Goal: Use online tool/utility

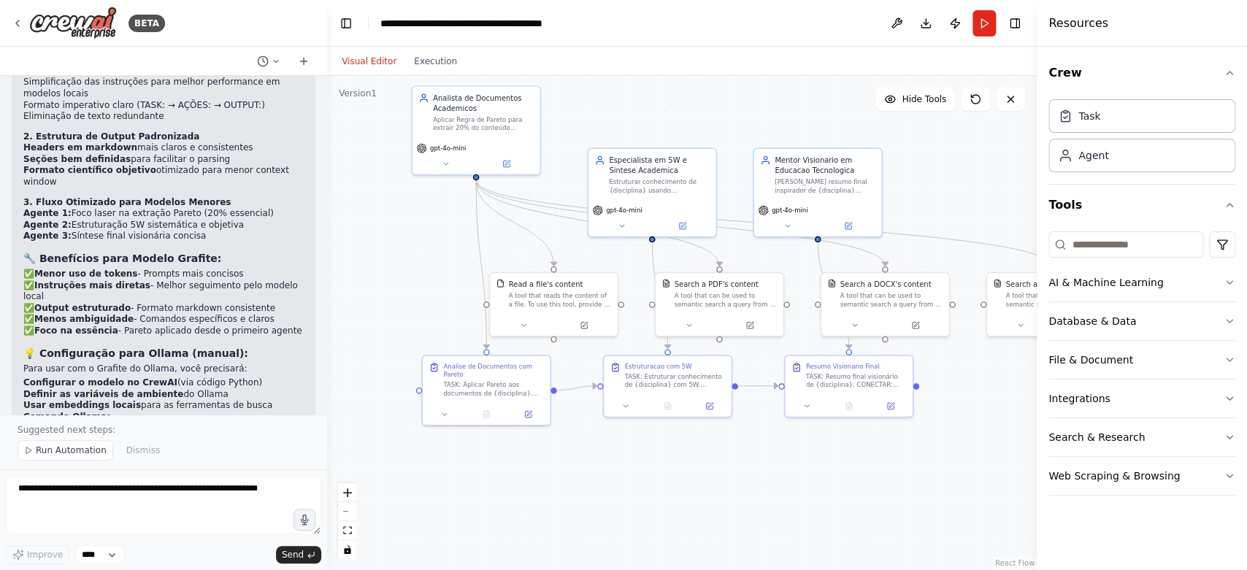
scroll to position [2742, 0]
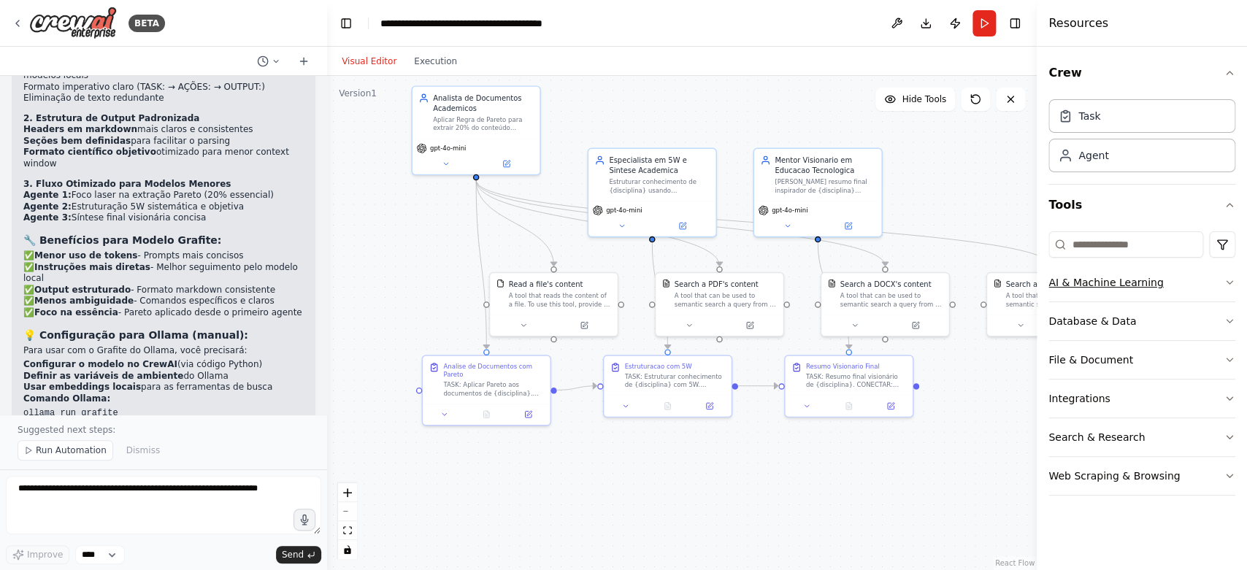
click at [1131, 278] on button "AI & Machine Learning" at bounding box center [1141, 283] width 187 height 38
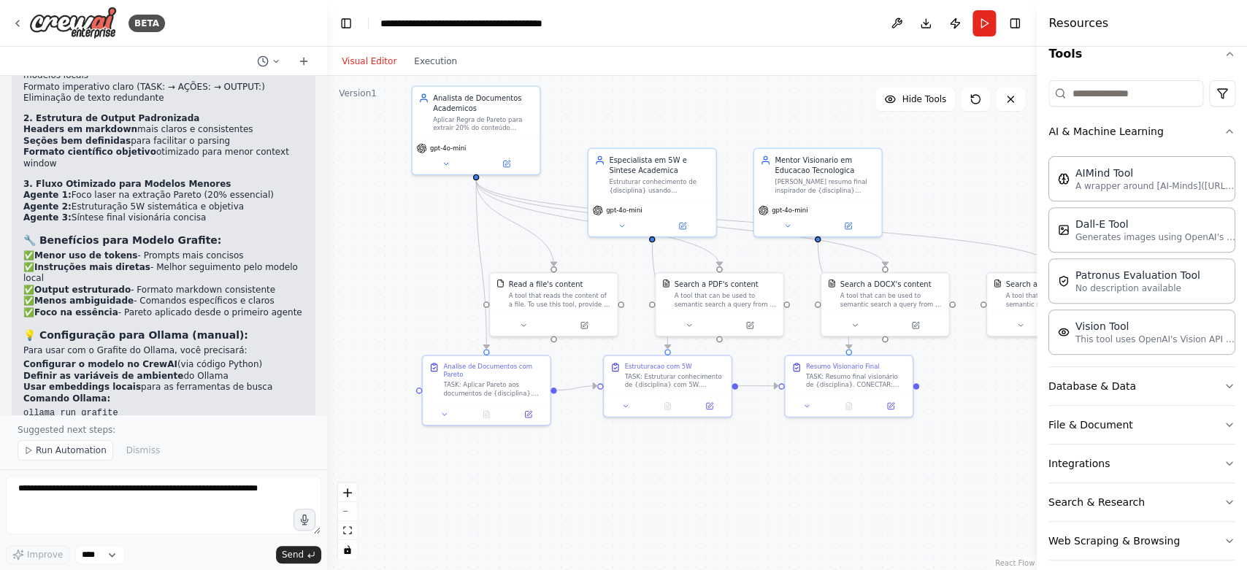
scroll to position [168, 0]
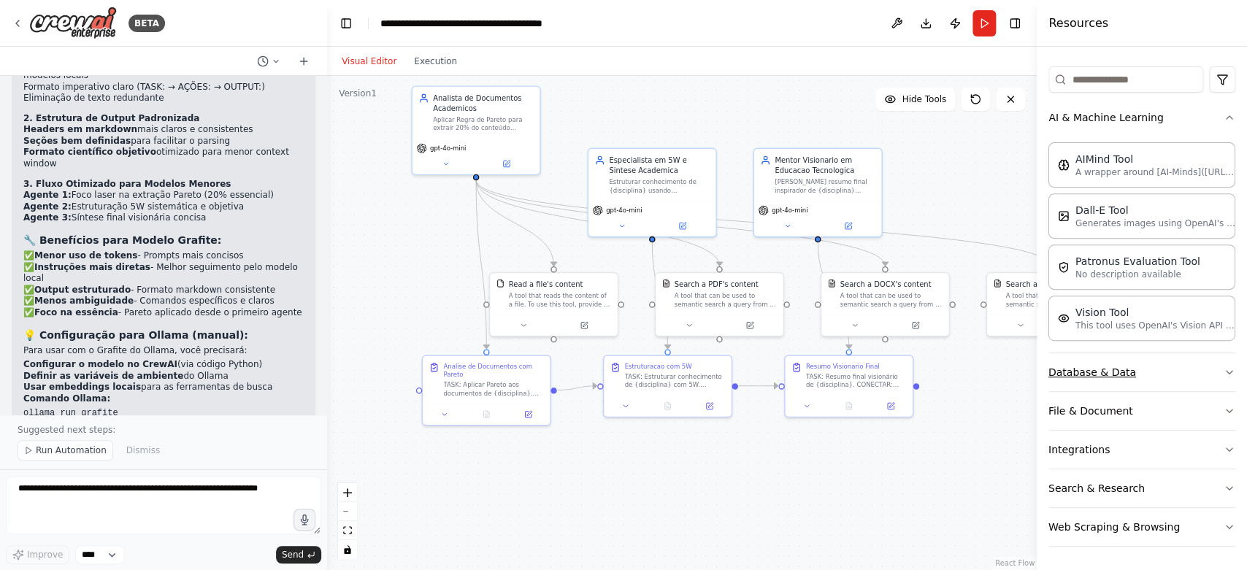
click at [1113, 373] on button "Database & Data" at bounding box center [1141, 372] width 187 height 38
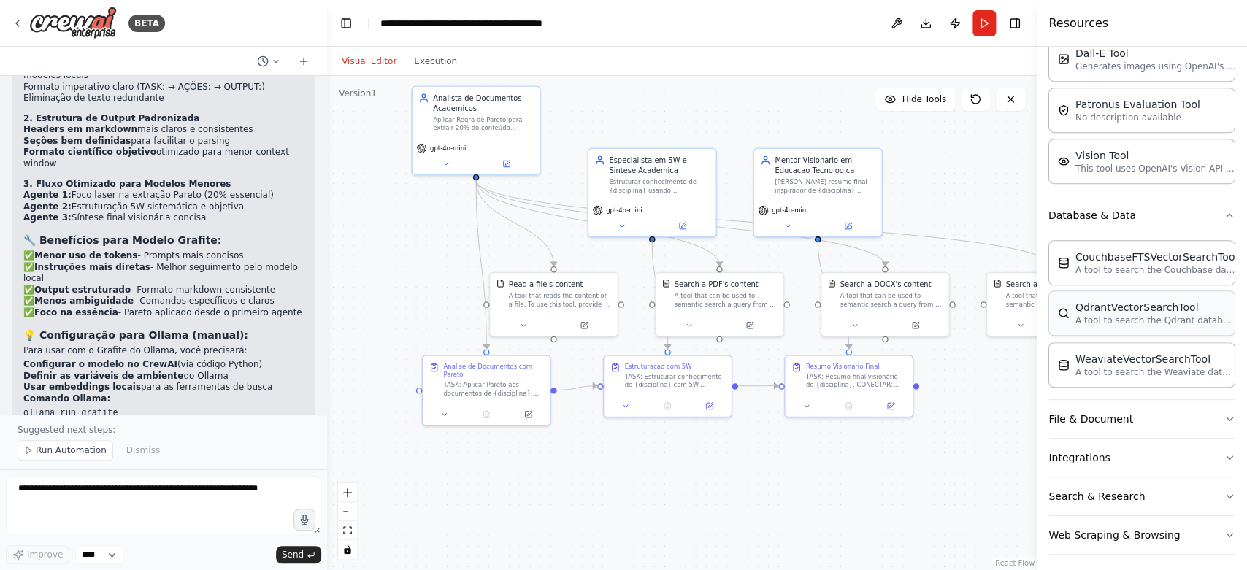
scroll to position [334, 0]
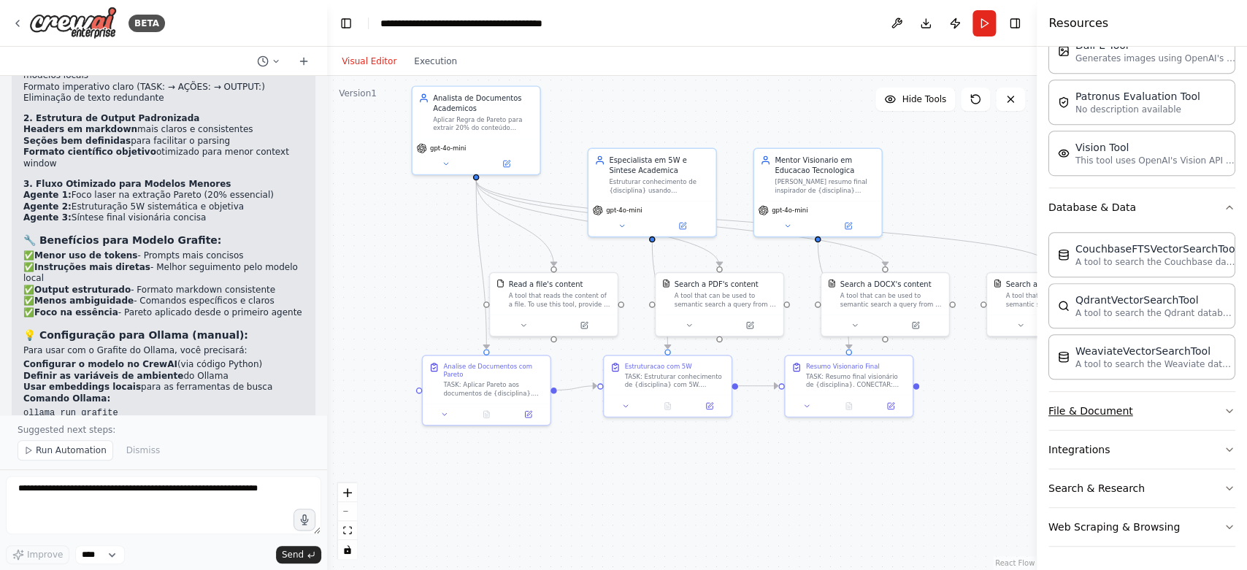
click at [1101, 417] on button "File & Document" at bounding box center [1141, 411] width 187 height 38
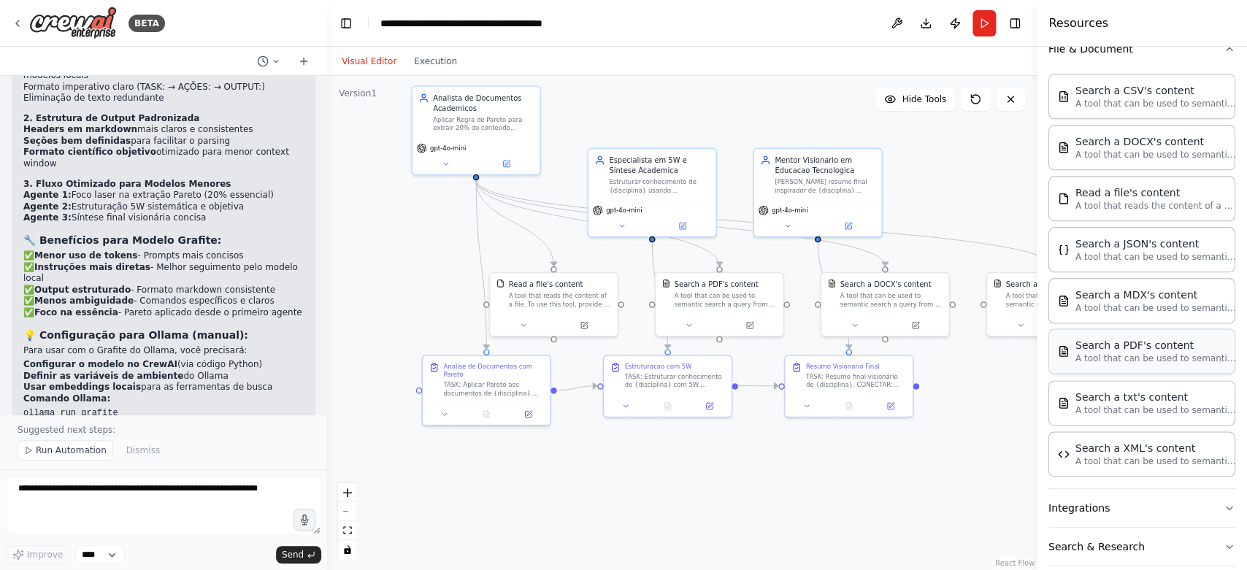
scroll to position [757, 0]
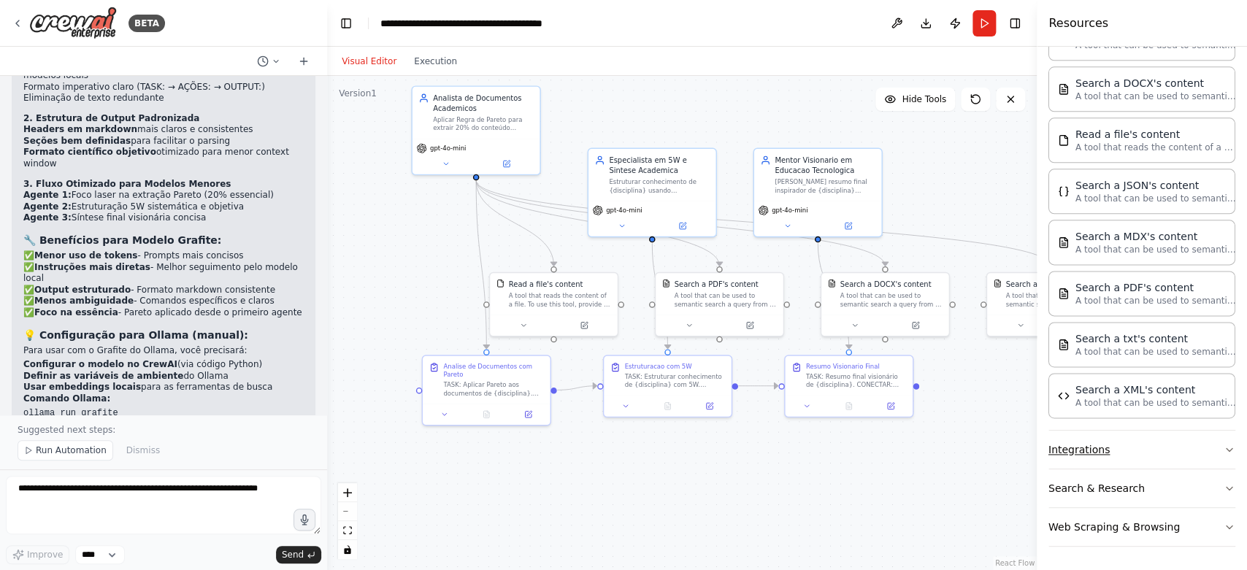
click at [1097, 445] on button "Integrations" at bounding box center [1141, 450] width 187 height 38
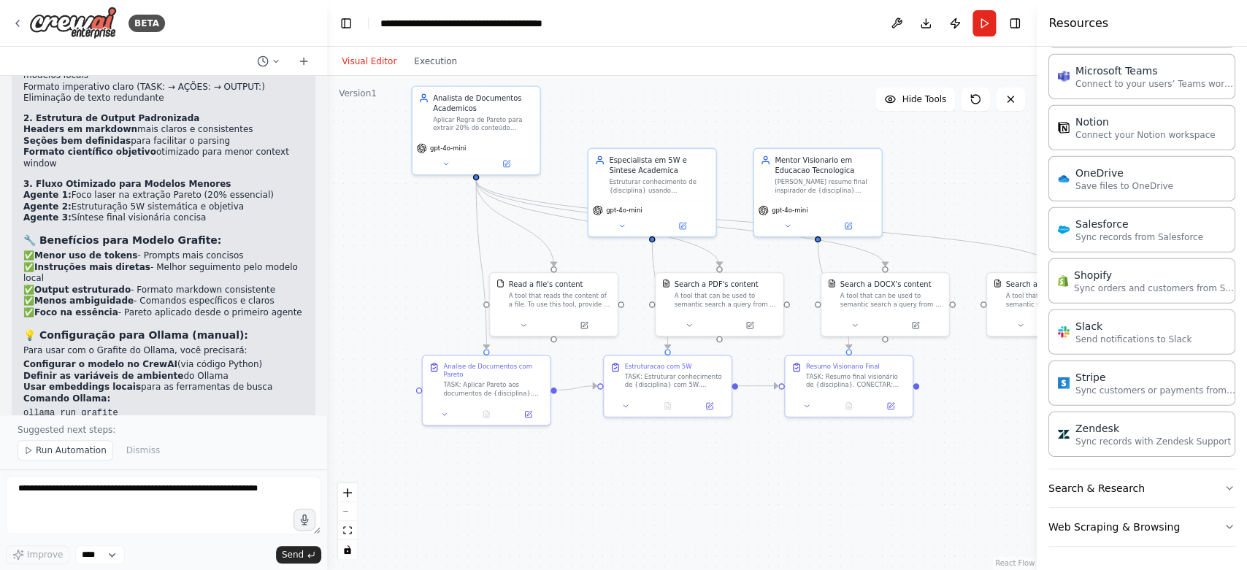
scroll to position [1798, 0]
click at [1110, 480] on button "Search & Research" at bounding box center [1141, 488] width 187 height 38
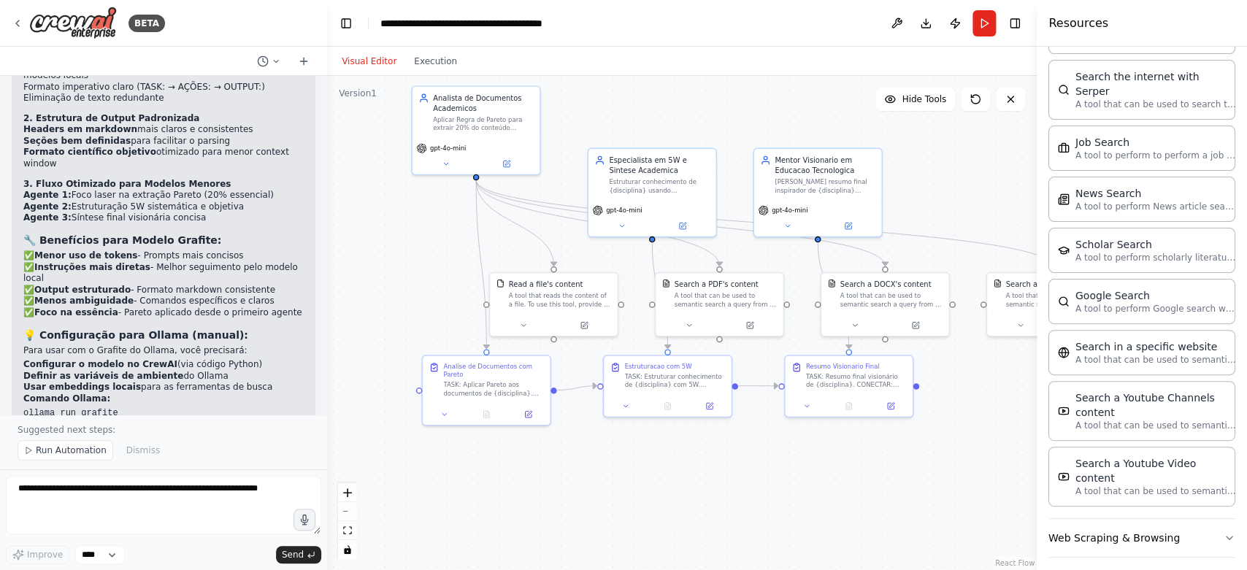
scroll to position [2545, 0]
click at [1105, 524] on button "Web Scraping & Browsing" at bounding box center [1141, 537] width 187 height 38
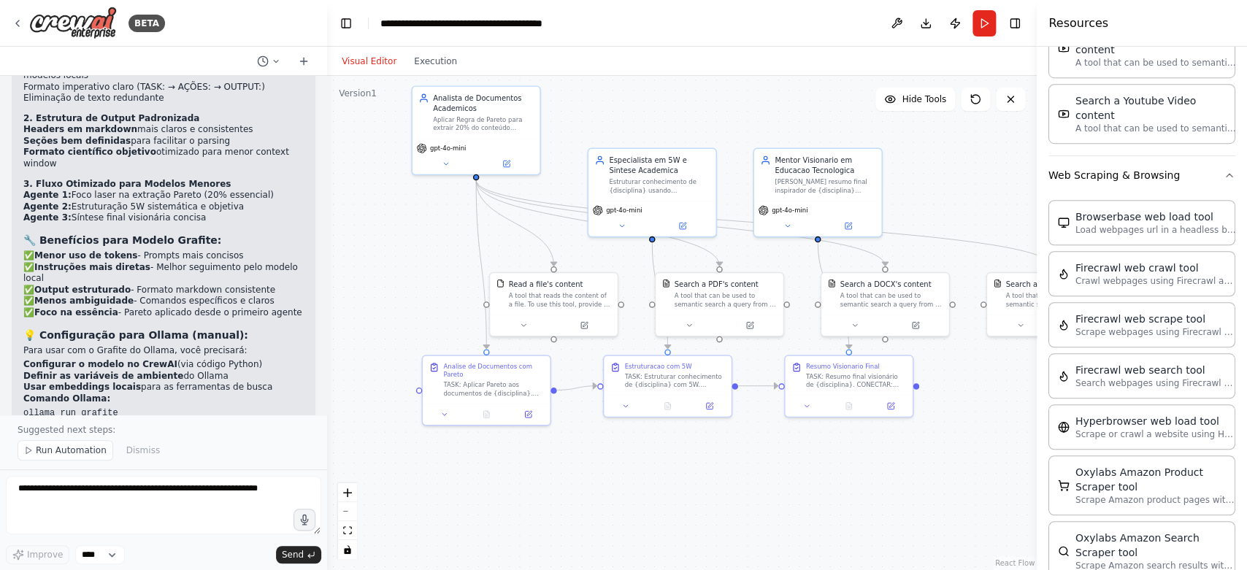
scroll to position [2814, 0]
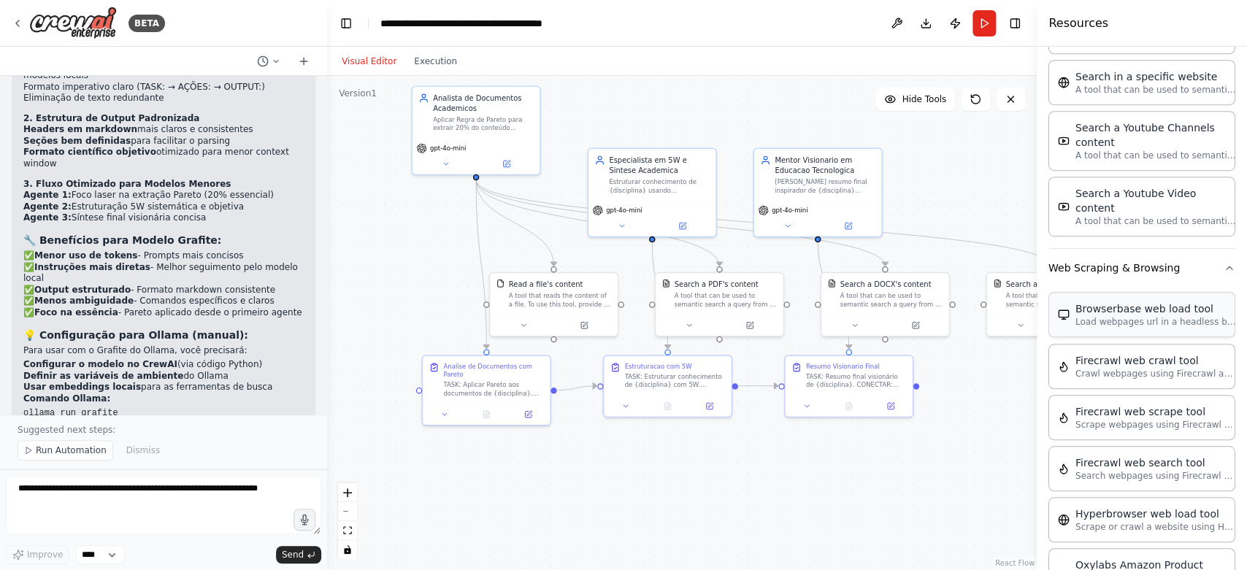
click at [1129, 302] on div "Browserbase web load tool" at bounding box center [1155, 308] width 161 height 15
click at [1116, 302] on div "Browserbase web load tool" at bounding box center [1155, 308] width 161 height 15
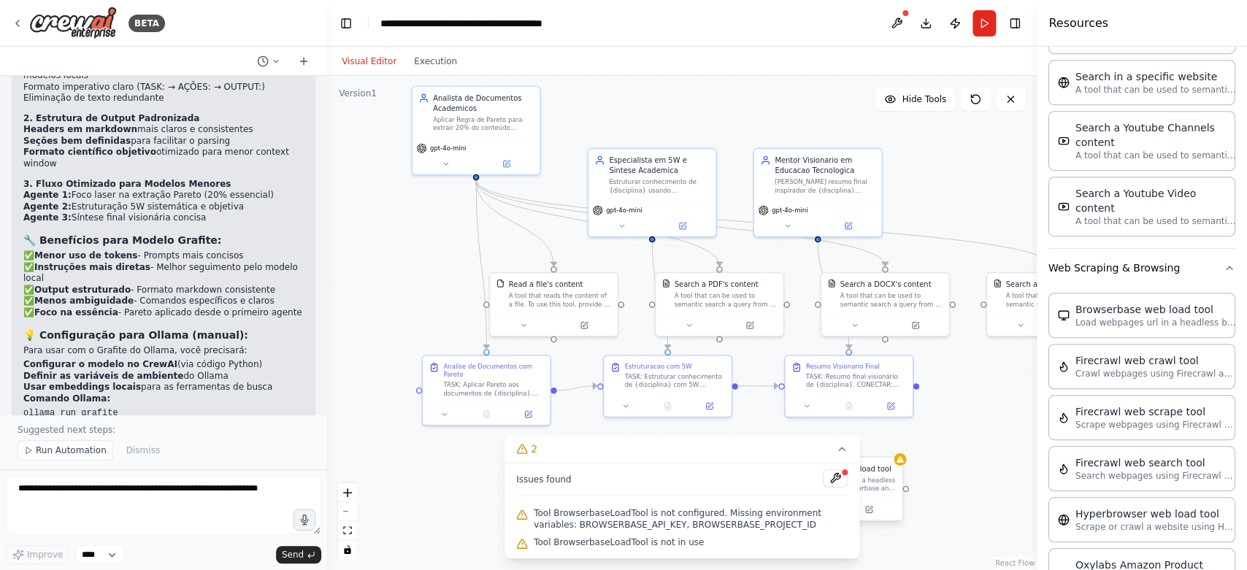
click at [872, 501] on div at bounding box center [838, 509] width 127 height 21
click at [864, 506] on button at bounding box center [868, 510] width 58 height 12
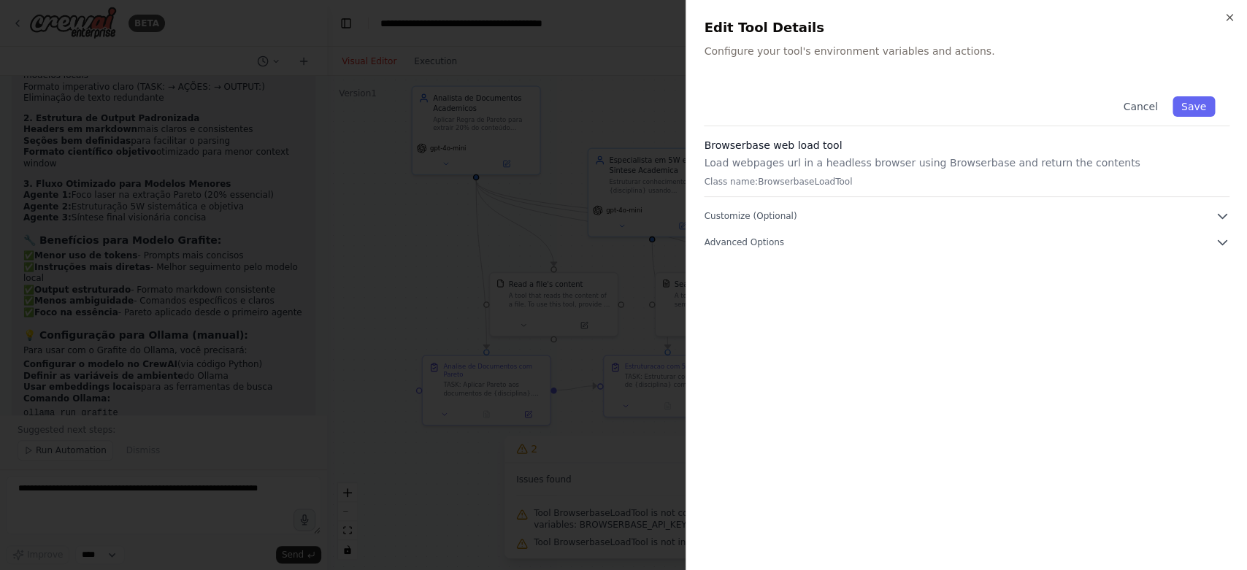
click at [820, 205] on div "Cancel Save Browserbase web load tool Load webpages url in a headless browser u…" at bounding box center [967, 166] width 526 height 168
click at [1220, 215] on icon "button" at bounding box center [1222, 216] width 15 height 15
click at [1216, 469] on icon "button" at bounding box center [1222, 470] width 15 height 15
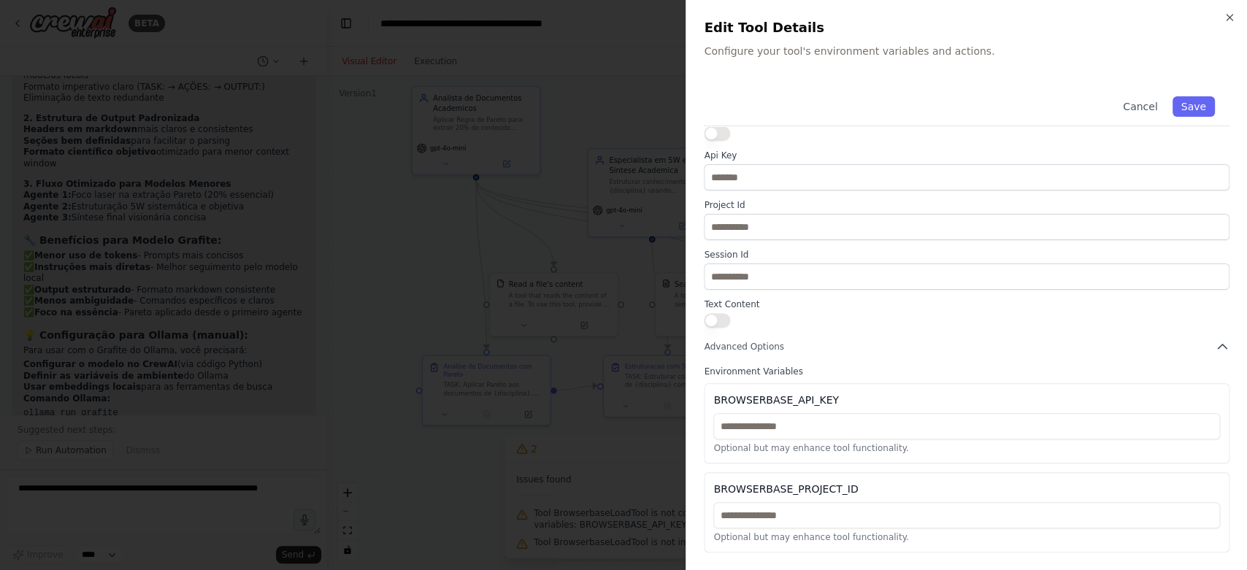
scroll to position [0, 0]
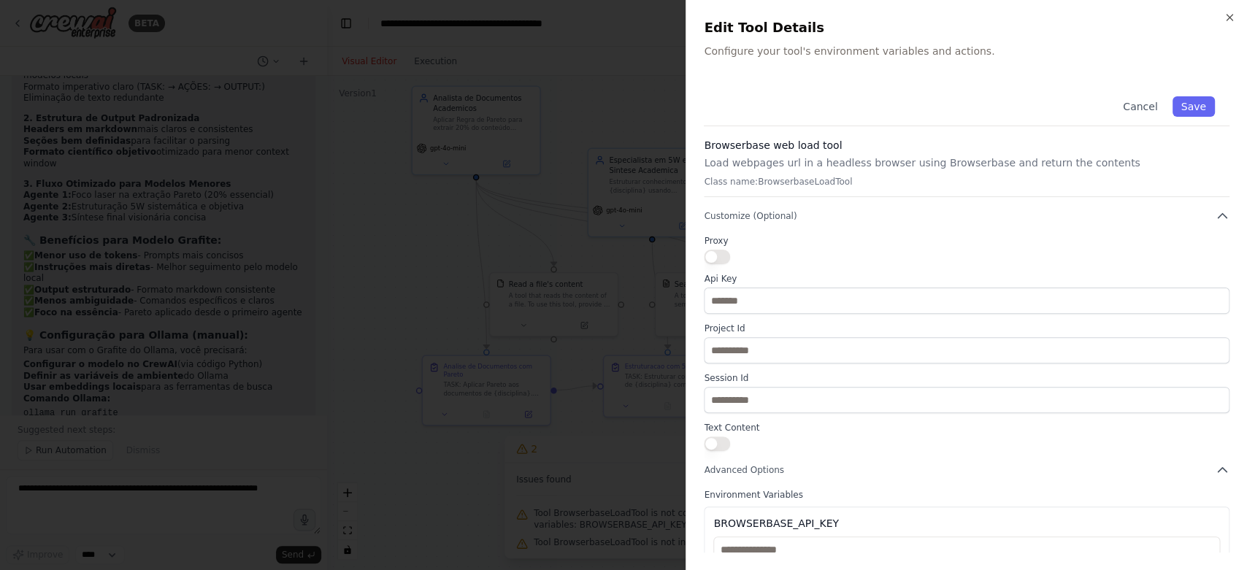
click at [1142, 94] on div "Cancel Save" at bounding box center [967, 104] width 526 height 45
click at [1142, 107] on button "Cancel" at bounding box center [1140, 106] width 52 height 20
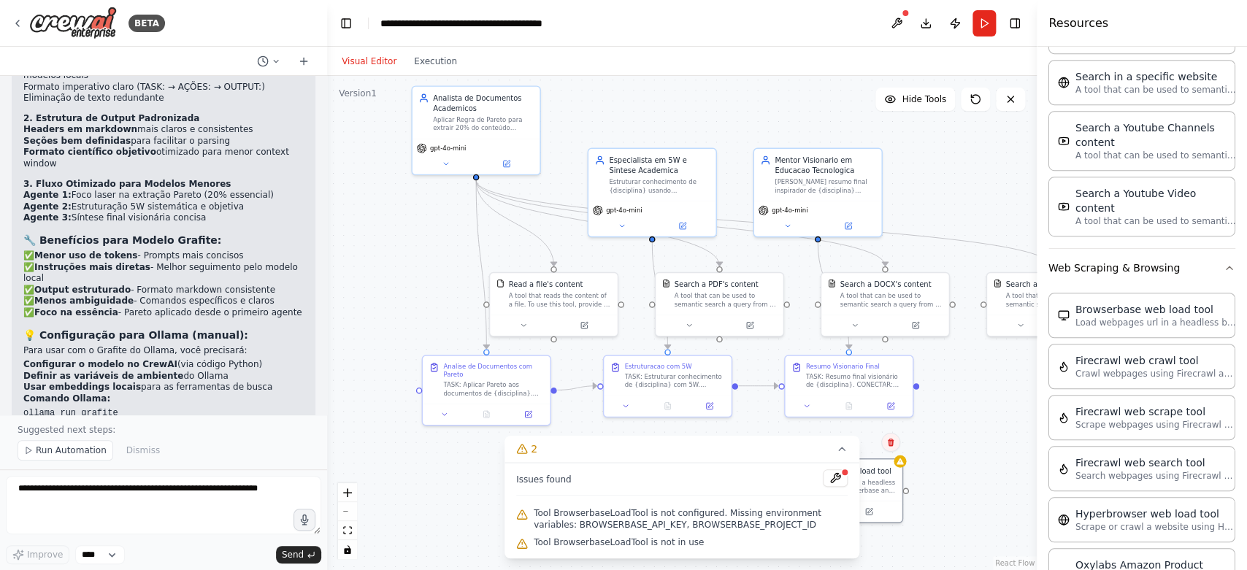
click at [894, 438] on icon at bounding box center [890, 442] width 9 height 9
click at [864, 439] on button "Confirm" at bounding box center [849, 443] width 52 height 18
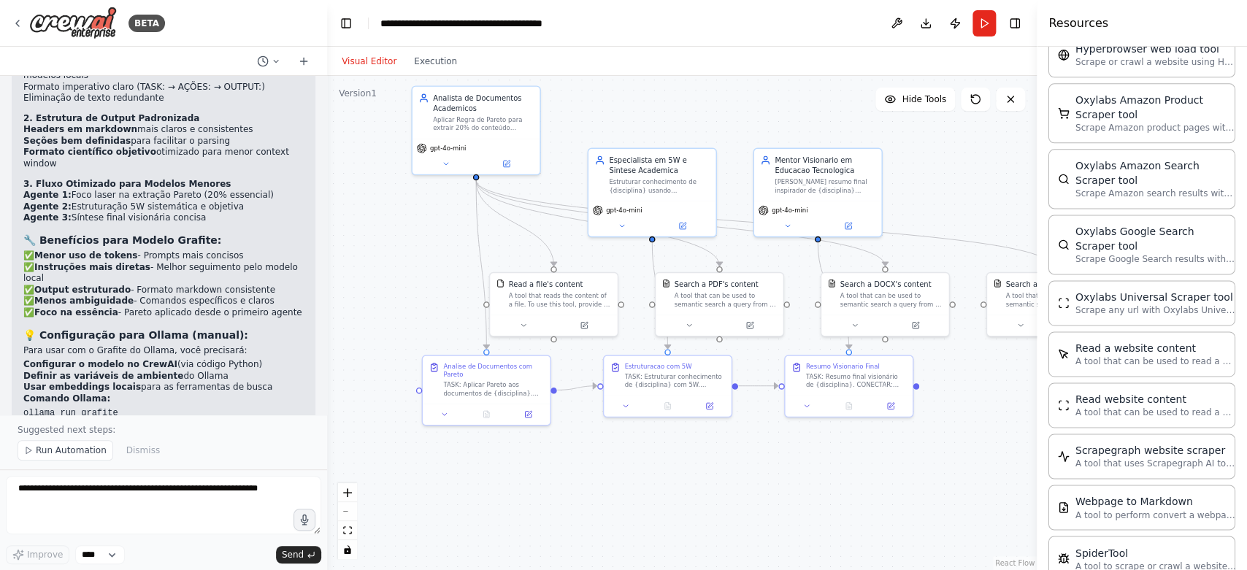
scroll to position [3372, 0]
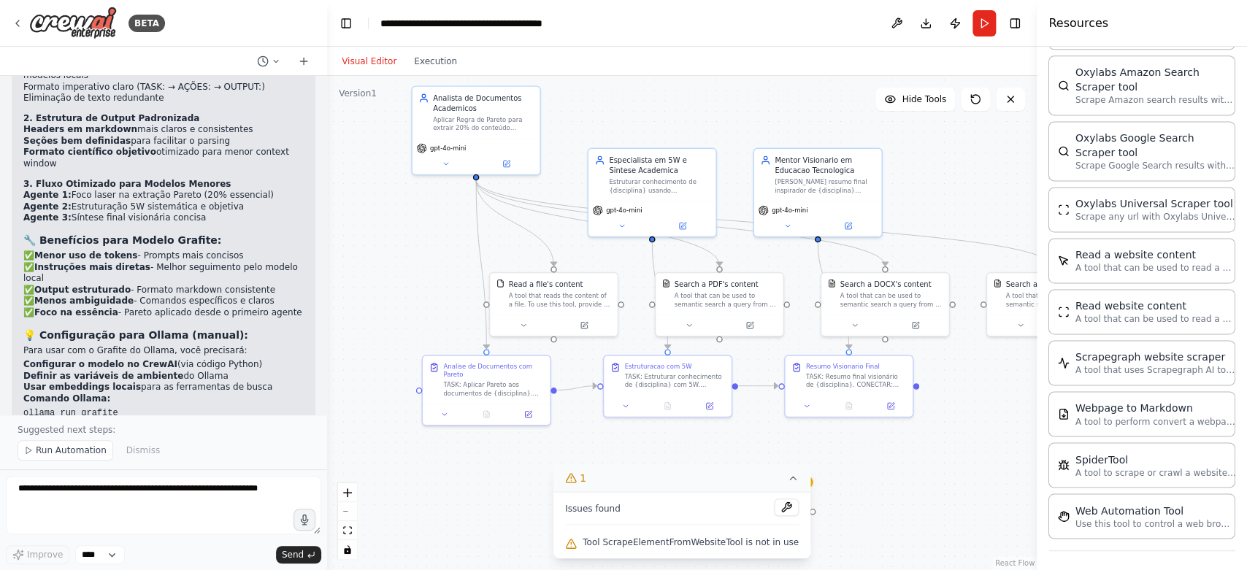
click at [790, 479] on icon at bounding box center [793, 478] width 6 height 3
click at [777, 530] on icon at bounding box center [776, 529] width 5 height 5
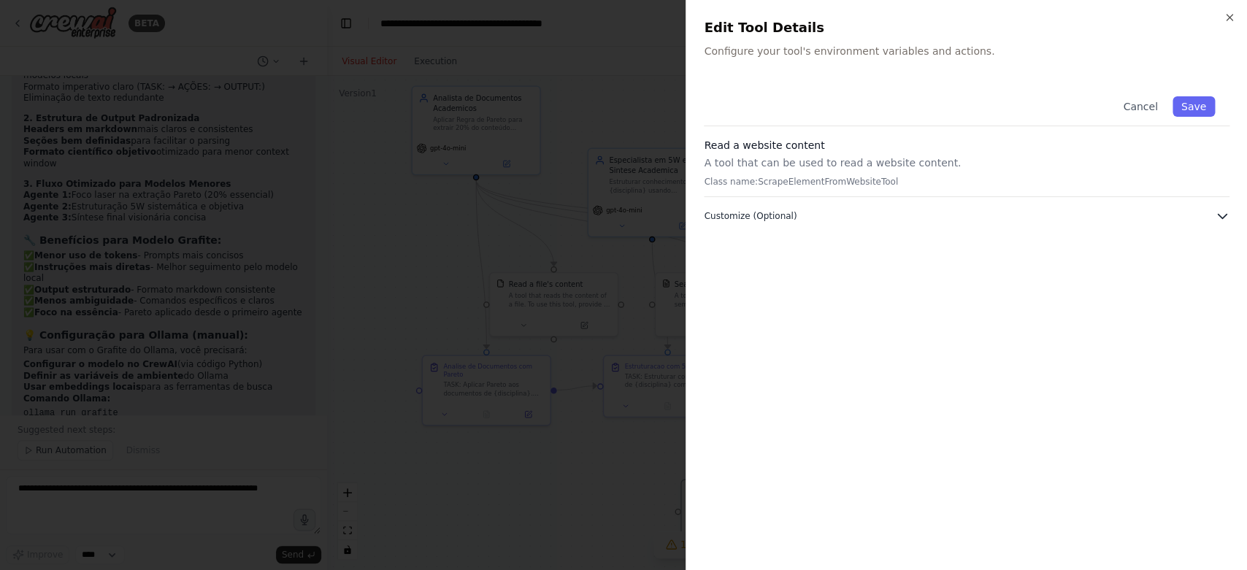
click at [1218, 215] on icon "button" at bounding box center [1222, 217] width 9 height 4
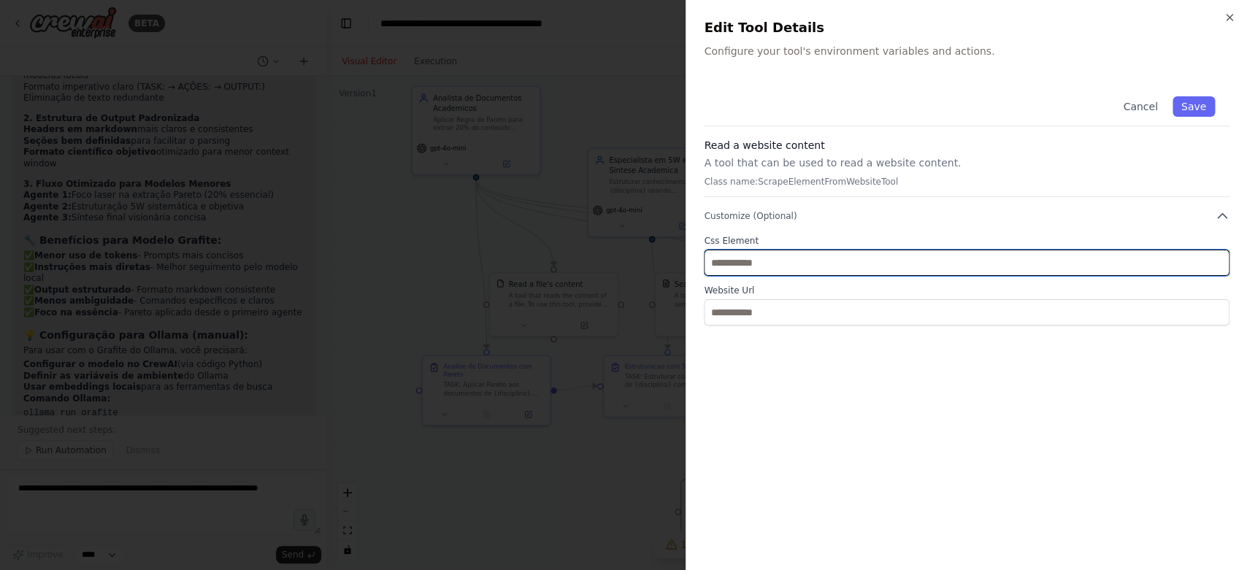
click at [776, 269] on input "text" at bounding box center [967, 263] width 526 height 26
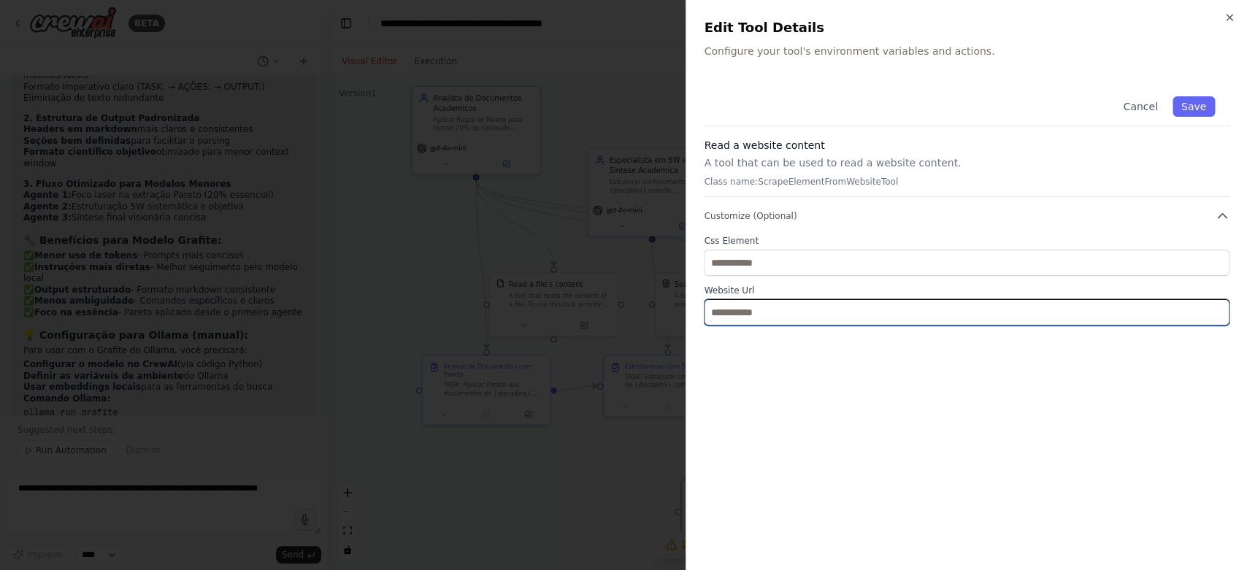
click at [777, 313] on input "text" at bounding box center [967, 312] width 526 height 26
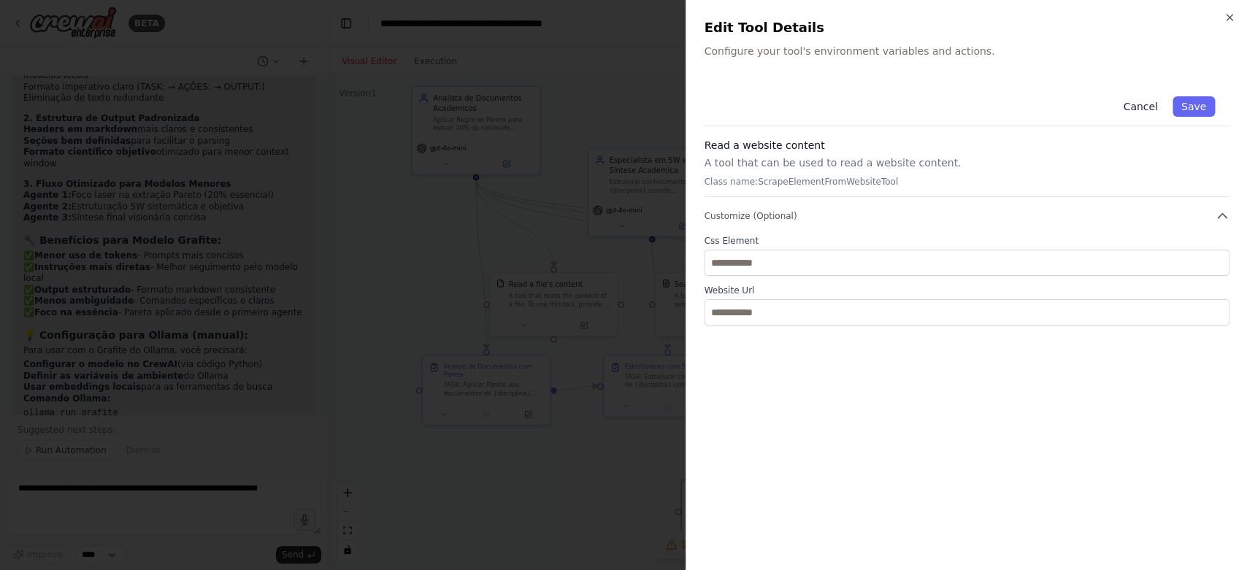
click at [1131, 109] on button "Cancel" at bounding box center [1140, 106] width 52 height 20
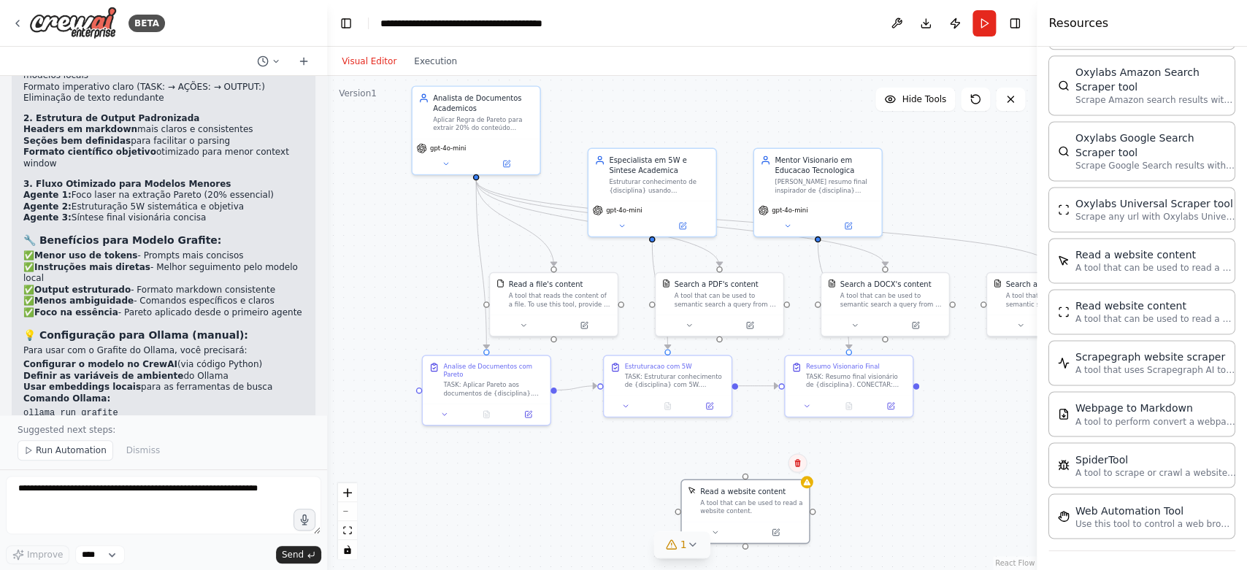
click at [795, 463] on icon at bounding box center [797, 463] width 6 height 8
click at [753, 464] on button "Confirm" at bounding box center [756, 463] width 52 height 18
click at [749, 461] on button "Confirm" at bounding box center [754, 463] width 52 height 18
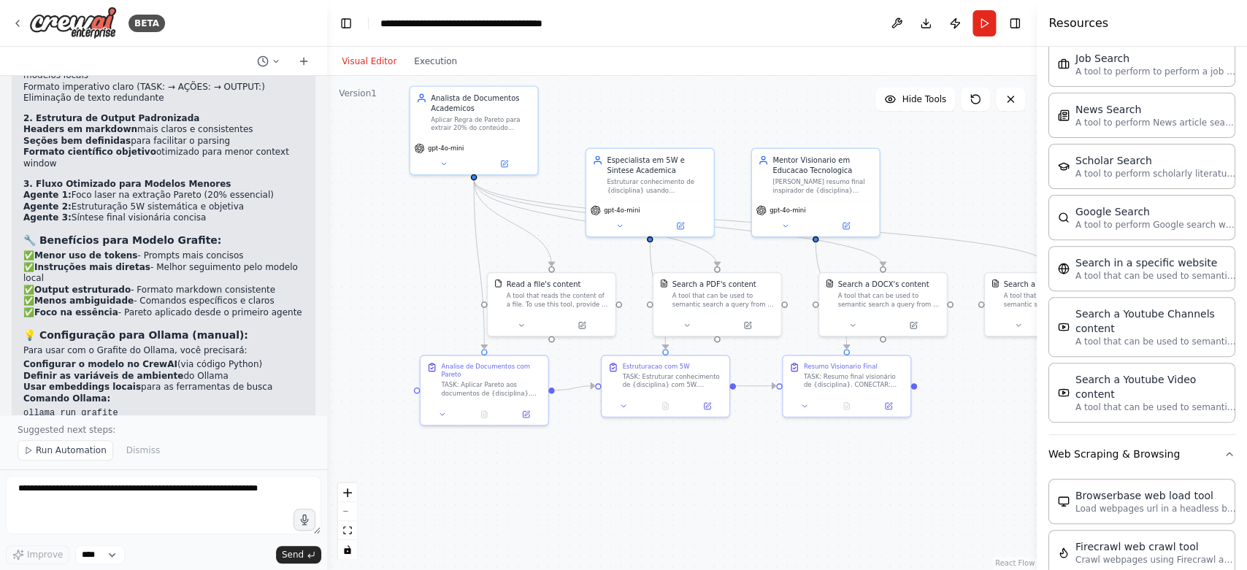
scroll to position [2534, 0]
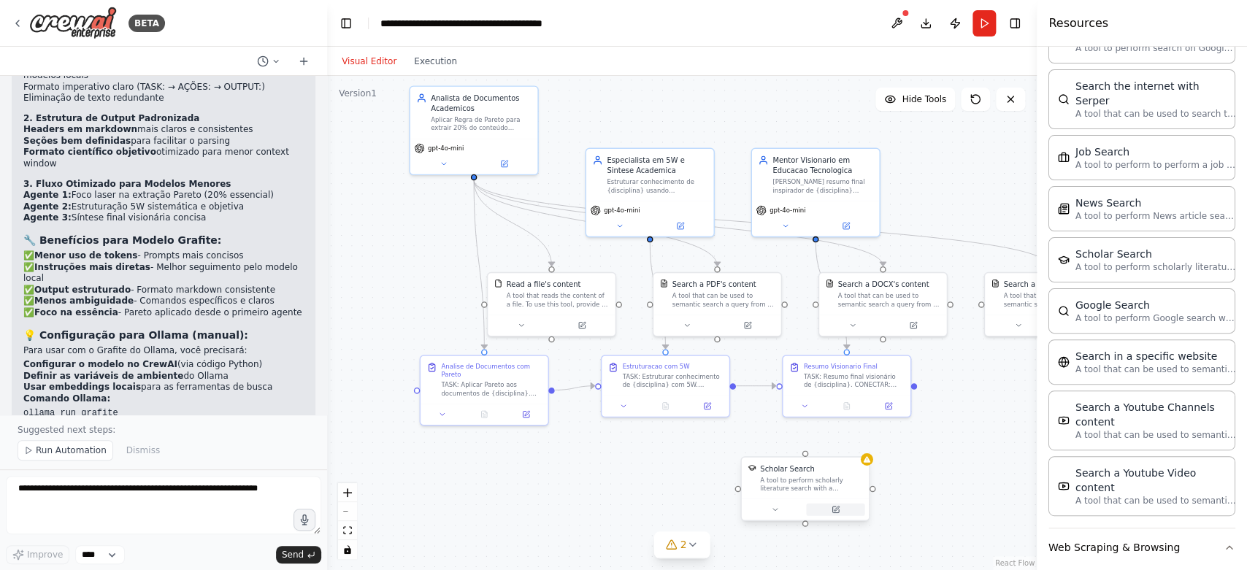
click at [837, 508] on icon at bounding box center [836, 508] width 5 height 5
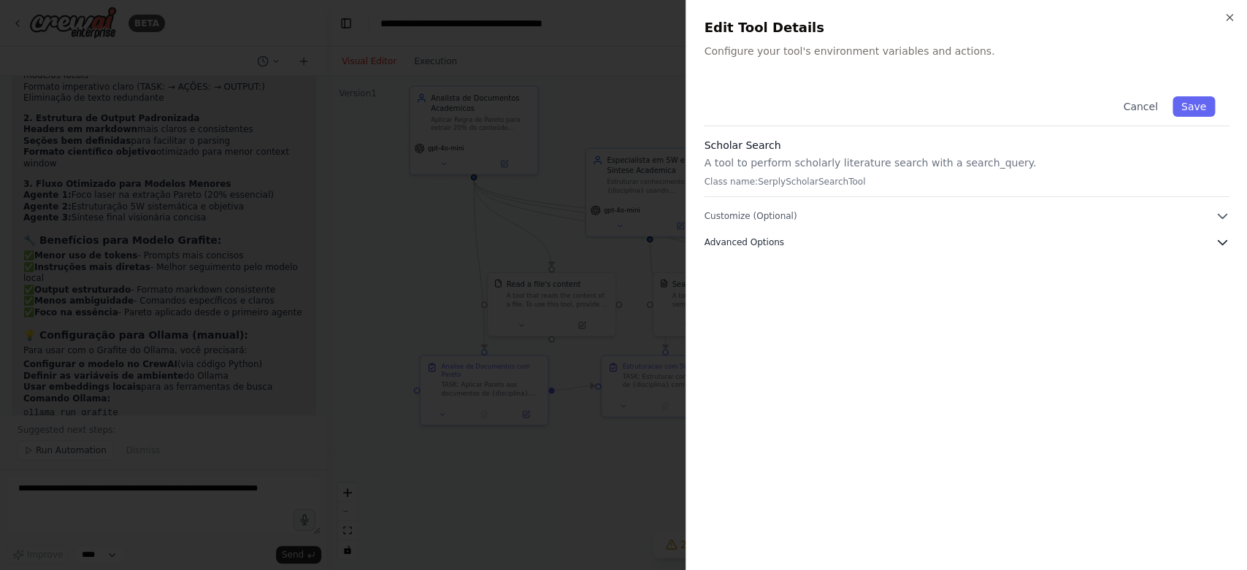
click at [755, 244] on span "Advanced Options" at bounding box center [744, 243] width 80 height 12
click at [767, 219] on span "Customize (Optional)" at bounding box center [750, 216] width 93 height 12
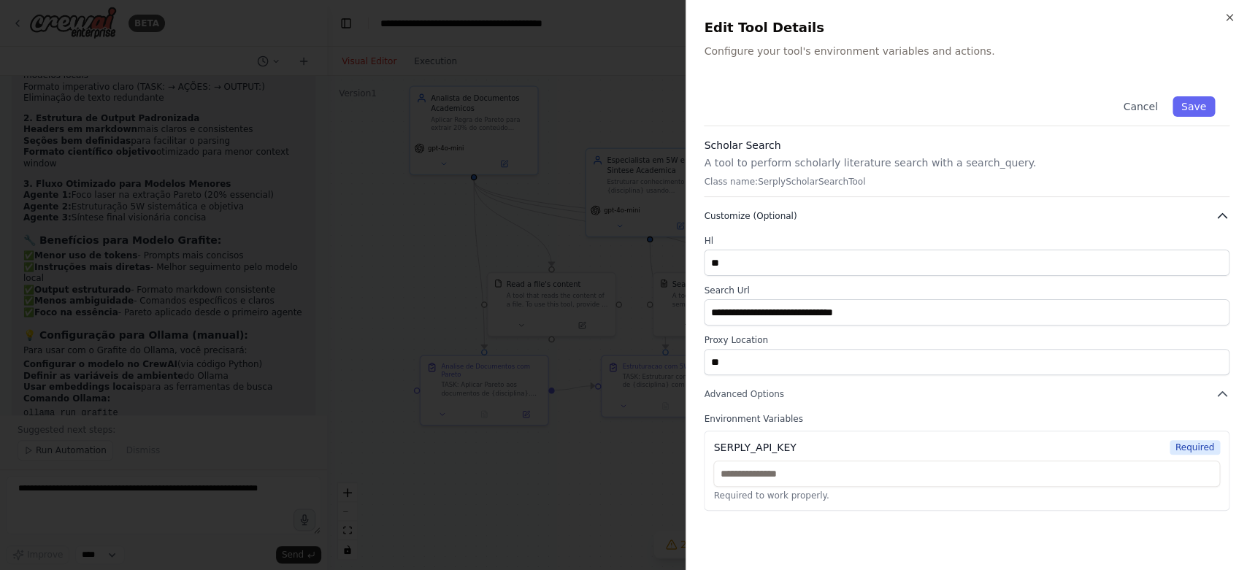
click at [766, 219] on span "Customize (Optional)" at bounding box center [750, 216] width 93 height 12
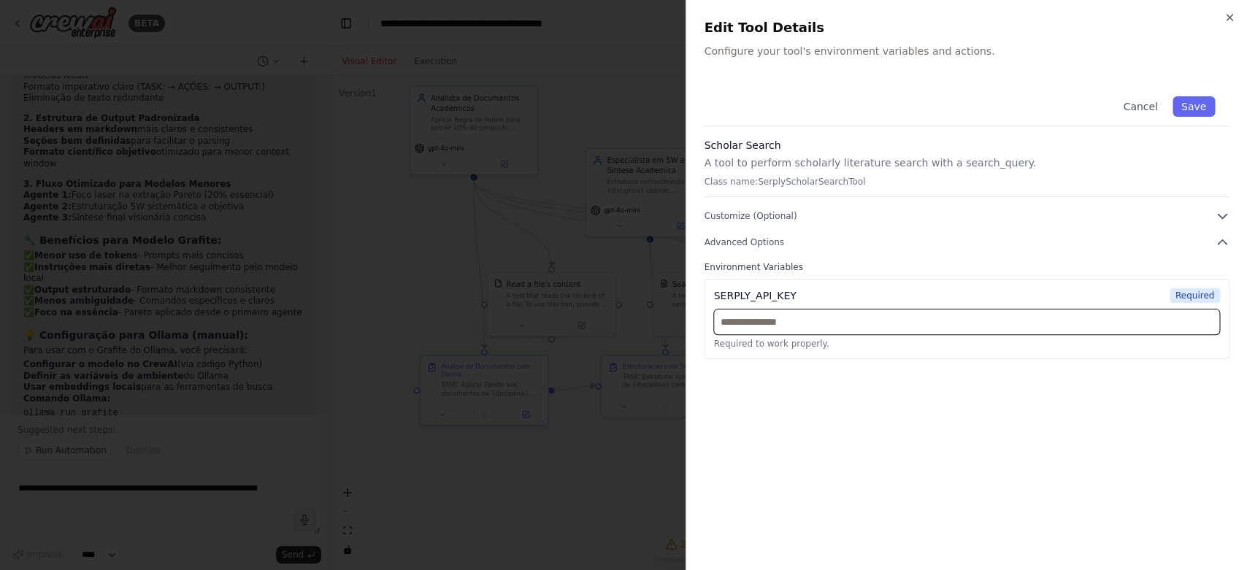
click at [763, 324] on input "text" at bounding box center [966, 322] width 507 height 26
click at [1232, 18] on icon "button" at bounding box center [1229, 18] width 12 height 12
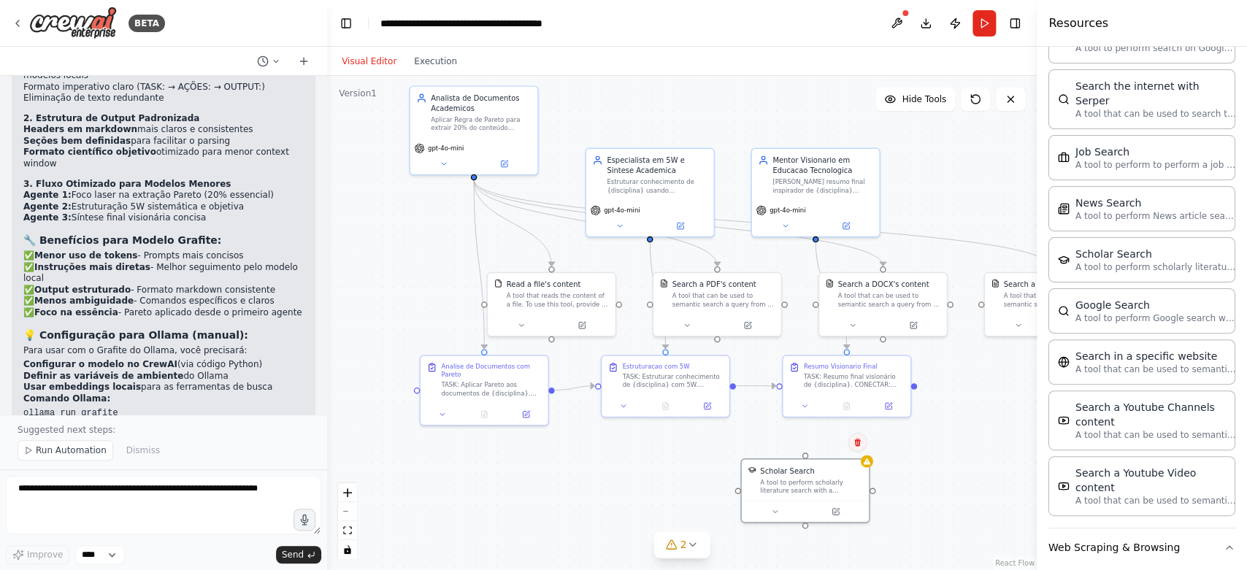
click at [858, 441] on icon at bounding box center [857, 442] width 9 height 9
click at [820, 442] on button "Confirm" at bounding box center [816, 443] width 52 height 18
click at [978, 26] on button "Run" at bounding box center [983, 23] width 23 height 26
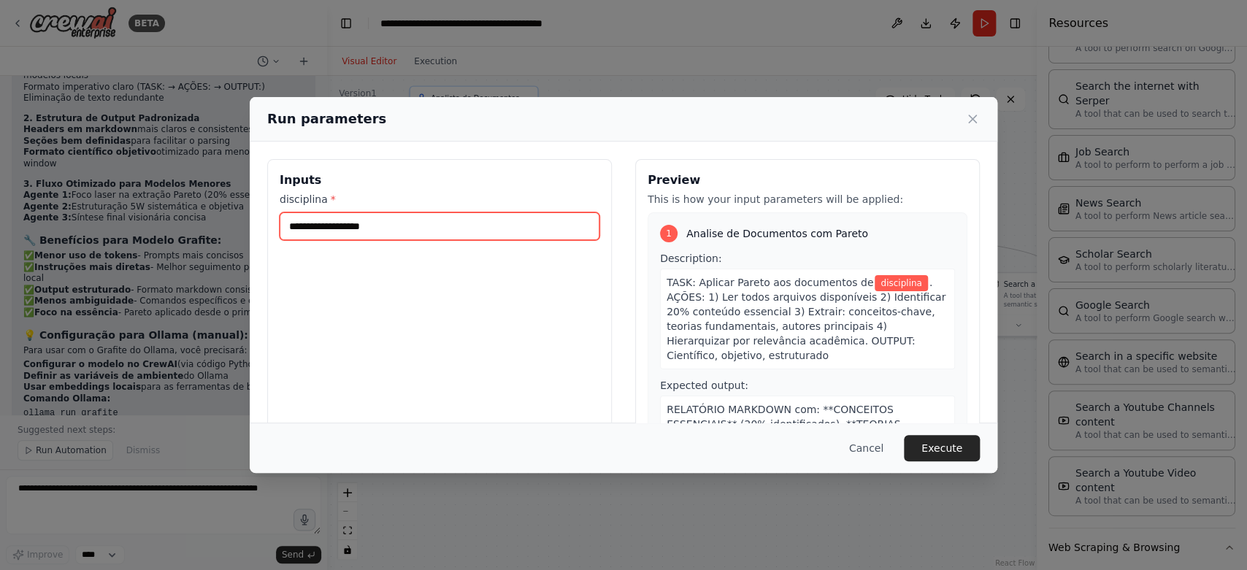
click at [420, 226] on input "disciplina *" at bounding box center [440, 226] width 320 height 28
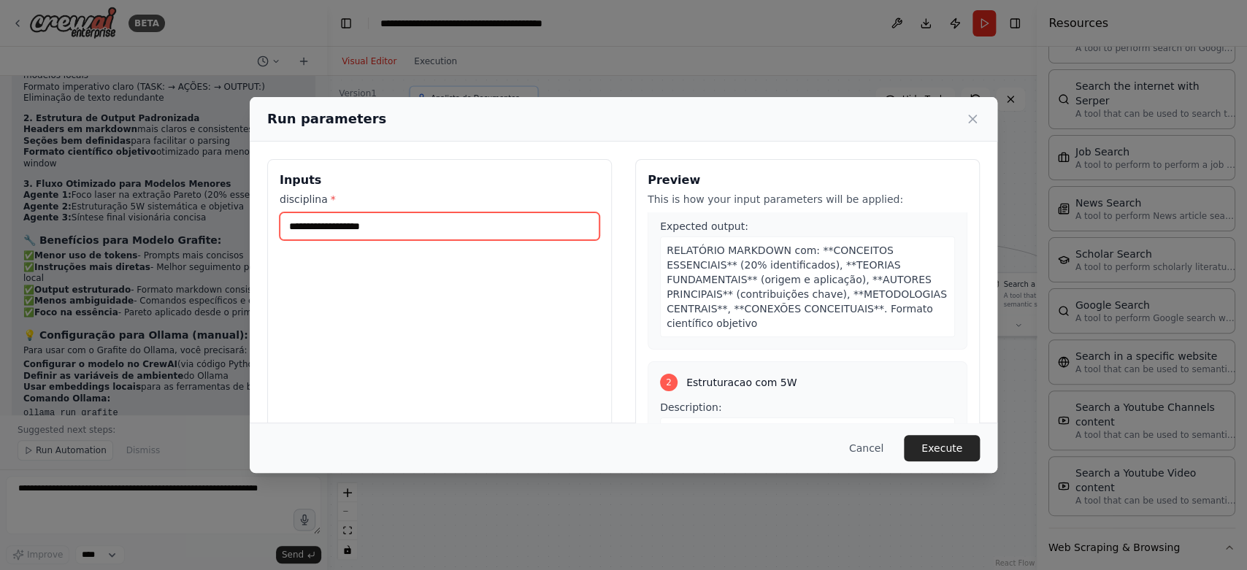
scroll to position [0, 0]
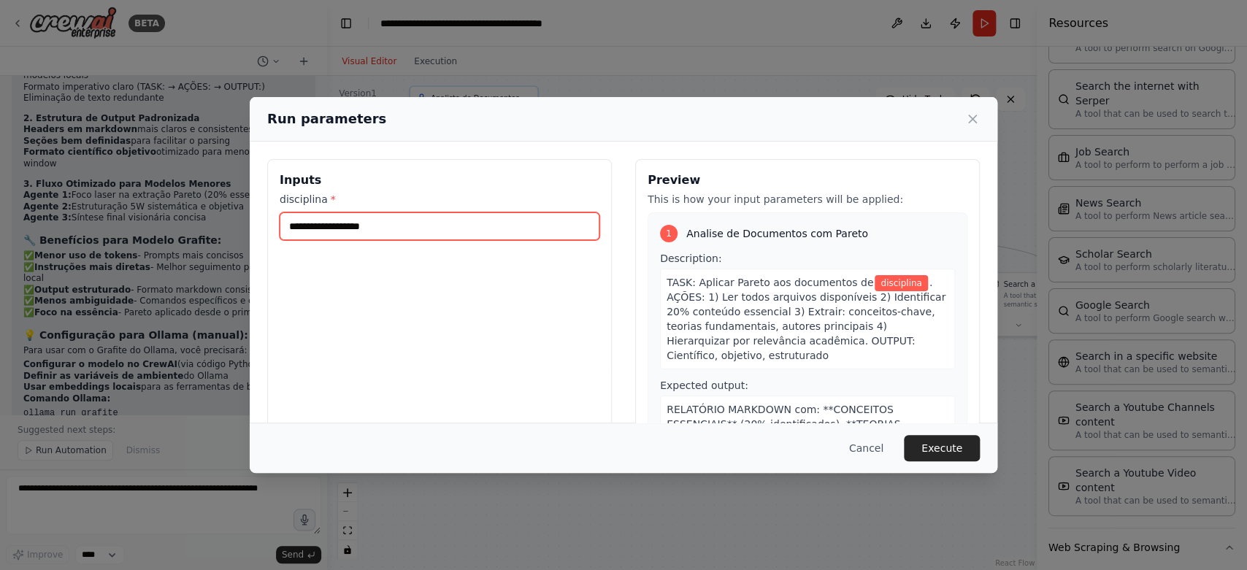
click at [356, 226] on input "disciplina *" at bounding box center [440, 226] width 320 height 28
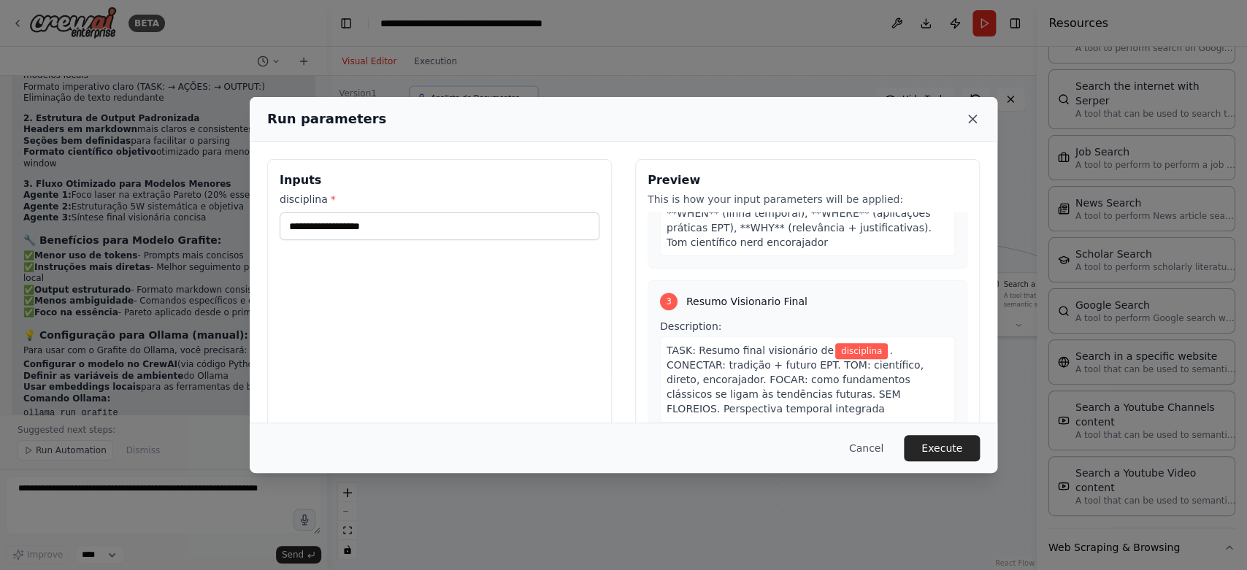
click at [969, 117] on icon at bounding box center [972, 119] width 15 height 15
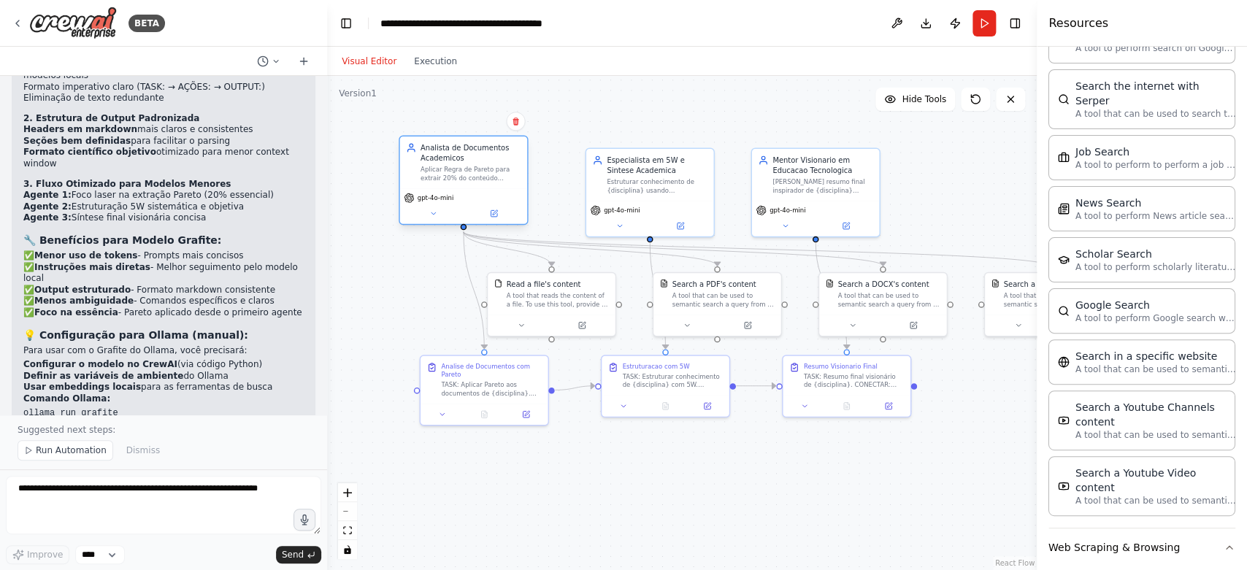
drag, startPoint x: 485, startPoint y: 109, endPoint x: 474, endPoint y: 164, distance: 56.0
click at [474, 164] on div "Analista de Documentos Academicos Aplicar Regra de Pareto para extrair 20% do c…" at bounding box center [470, 161] width 101 height 39
click at [1015, 24] on button "Toggle Right Sidebar" at bounding box center [1014, 23] width 20 height 20
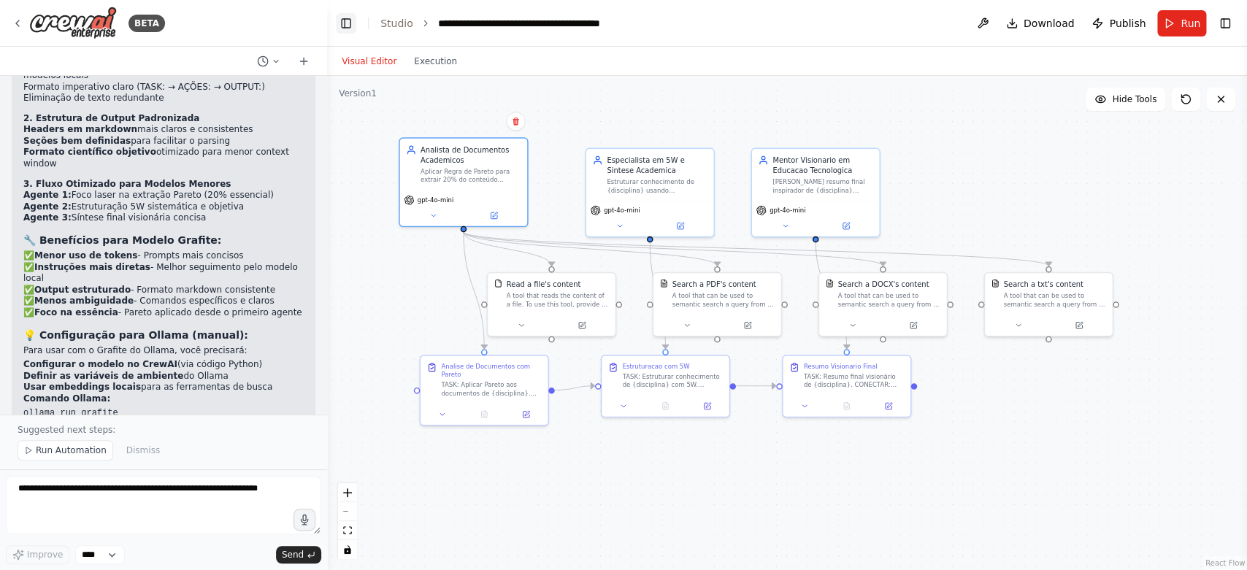
click at [339, 29] on button "Toggle Left Sidebar" at bounding box center [346, 23] width 20 height 20
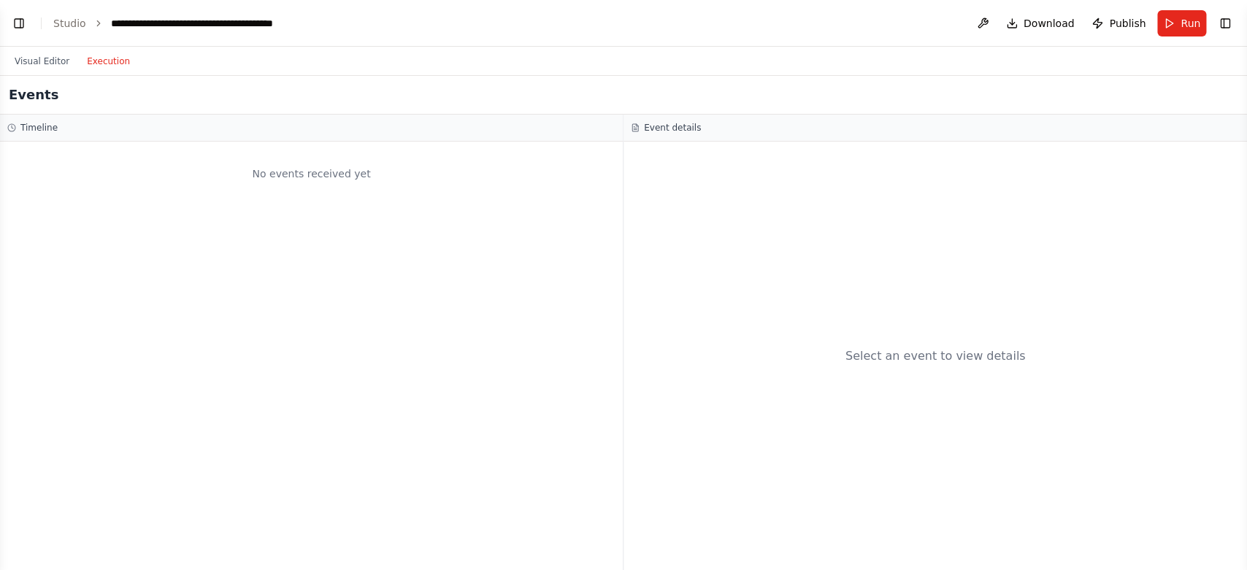
click at [98, 61] on button "Execution" at bounding box center [108, 62] width 61 height 18
click at [54, 63] on button "Visual Editor" at bounding box center [42, 62] width 72 height 18
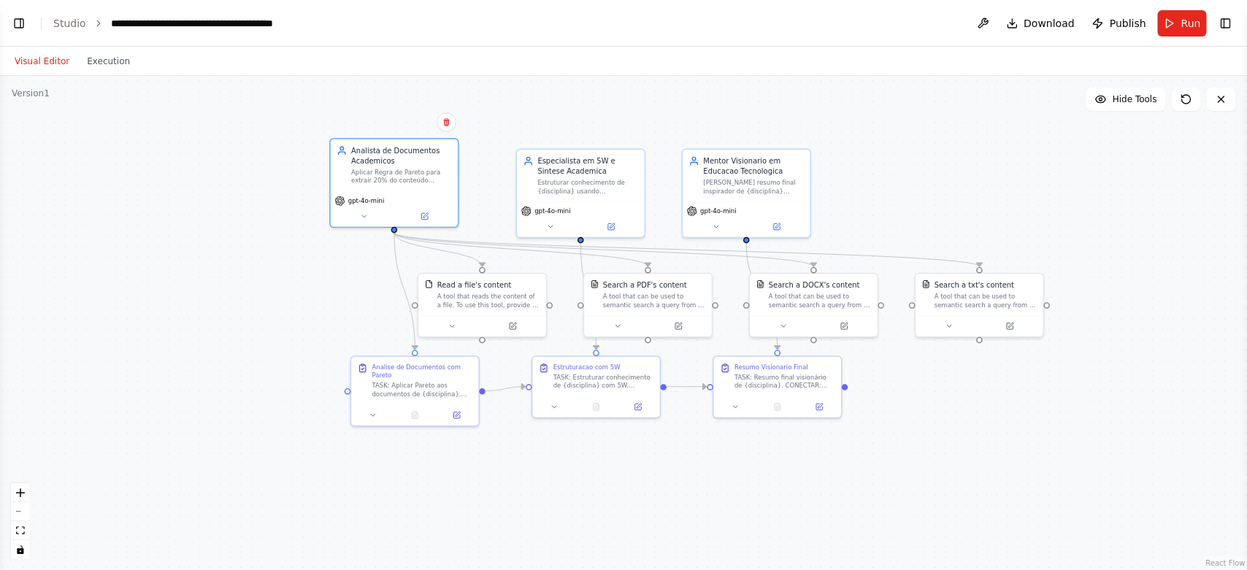
drag, startPoint x: 223, startPoint y: 448, endPoint x: 485, endPoint y: 452, distance: 262.8
click at [485, 452] on div ".deletable-edge-delete-btn { width: 20px; height: 20px; border: 0px solid #ffff…" at bounding box center [623, 323] width 1247 height 494
click at [23, 490] on icon "zoom in" at bounding box center [20, 492] width 9 height 9
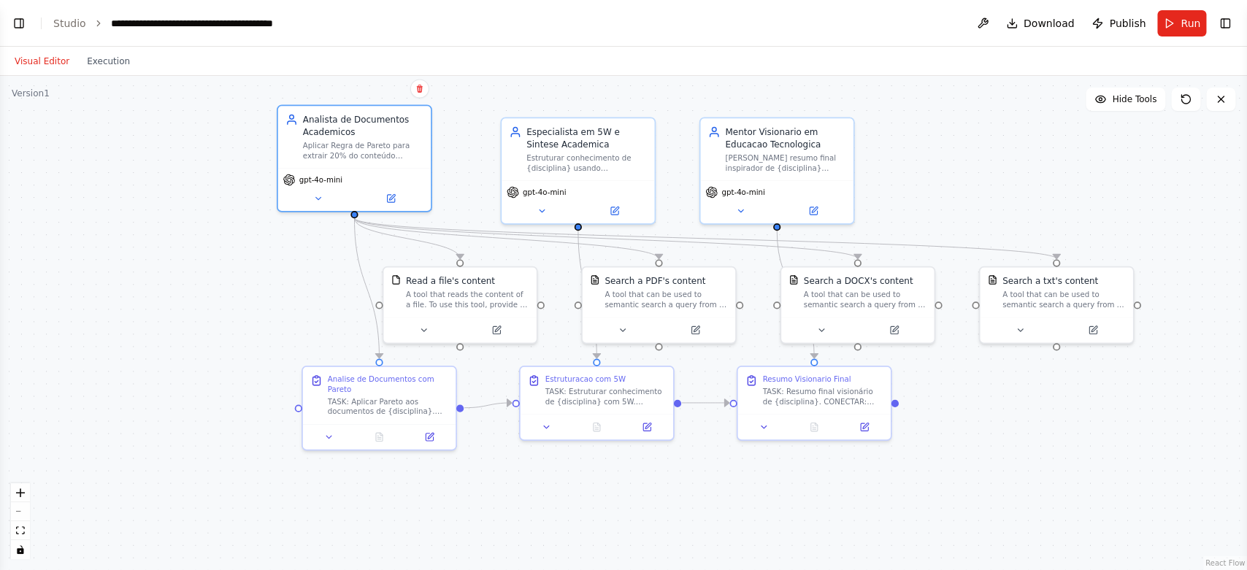
click at [79, 377] on div ".deletable-edge-delete-btn { width: 20px; height: 20px; border: 0px solid #ffff…" at bounding box center [623, 323] width 1247 height 494
click at [17, 551] on icon "toggle interactivity" at bounding box center [20, 549] width 9 height 9
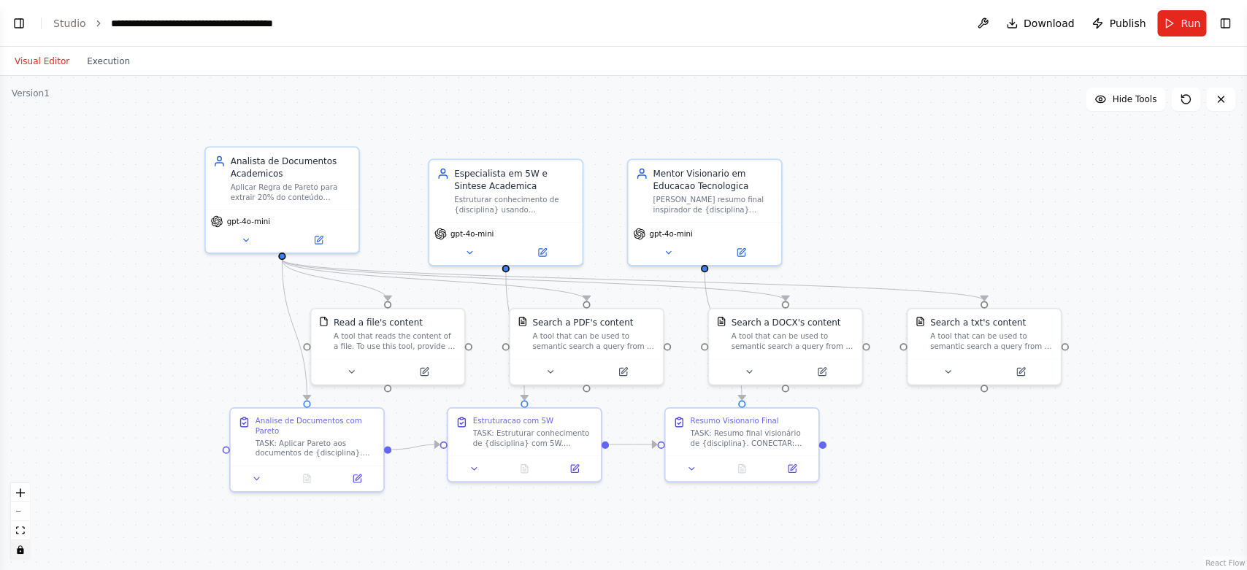
drag, startPoint x: 383, startPoint y: 139, endPoint x: 310, endPoint y: 181, distance: 83.4
click at [310, 181] on div ".deletable-edge-delete-btn { width: 20px; height: 20px; border: 0px solid #ffff…" at bounding box center [623, 323] width 1247 height 494
click at [22, 490] on icon "zoom in" at bounding box center [20, 492] width 9 height 9
